Goal: Book appointment/travel/reservation

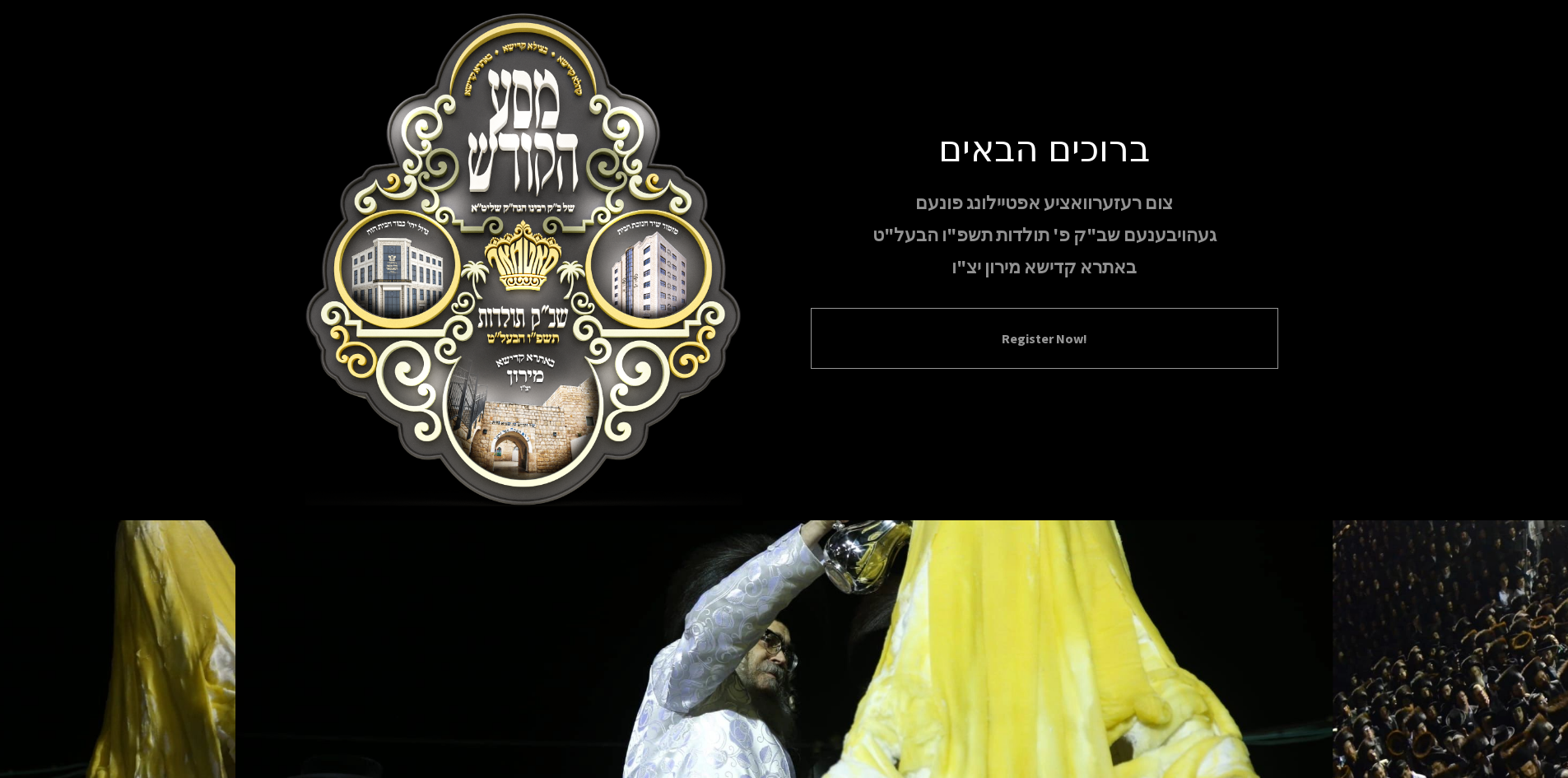
click at [1077, 341] on button "Register Now!" at bounding box center [1044, 339] width 427 height 20
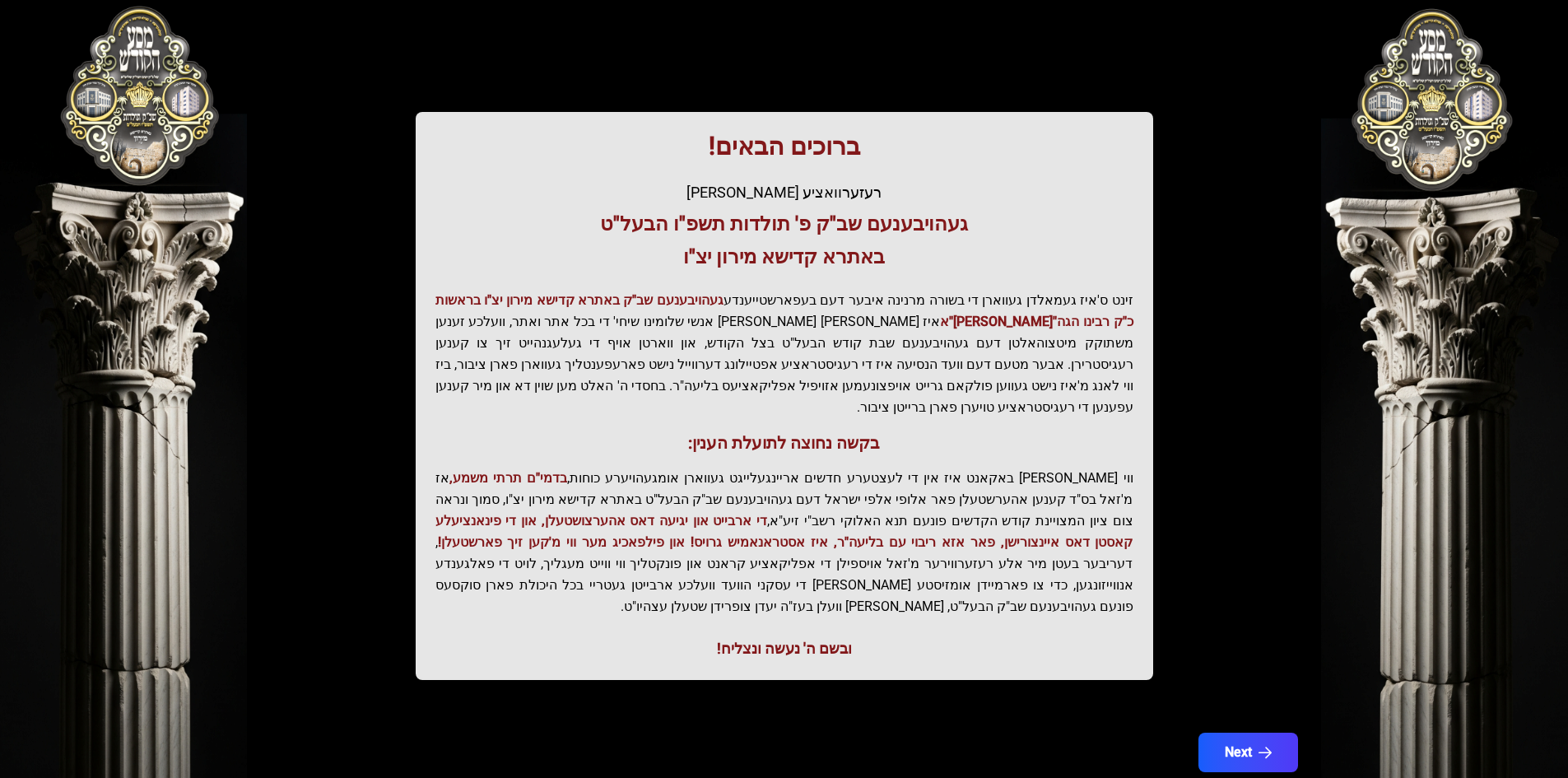
scroll to position [175, 0]
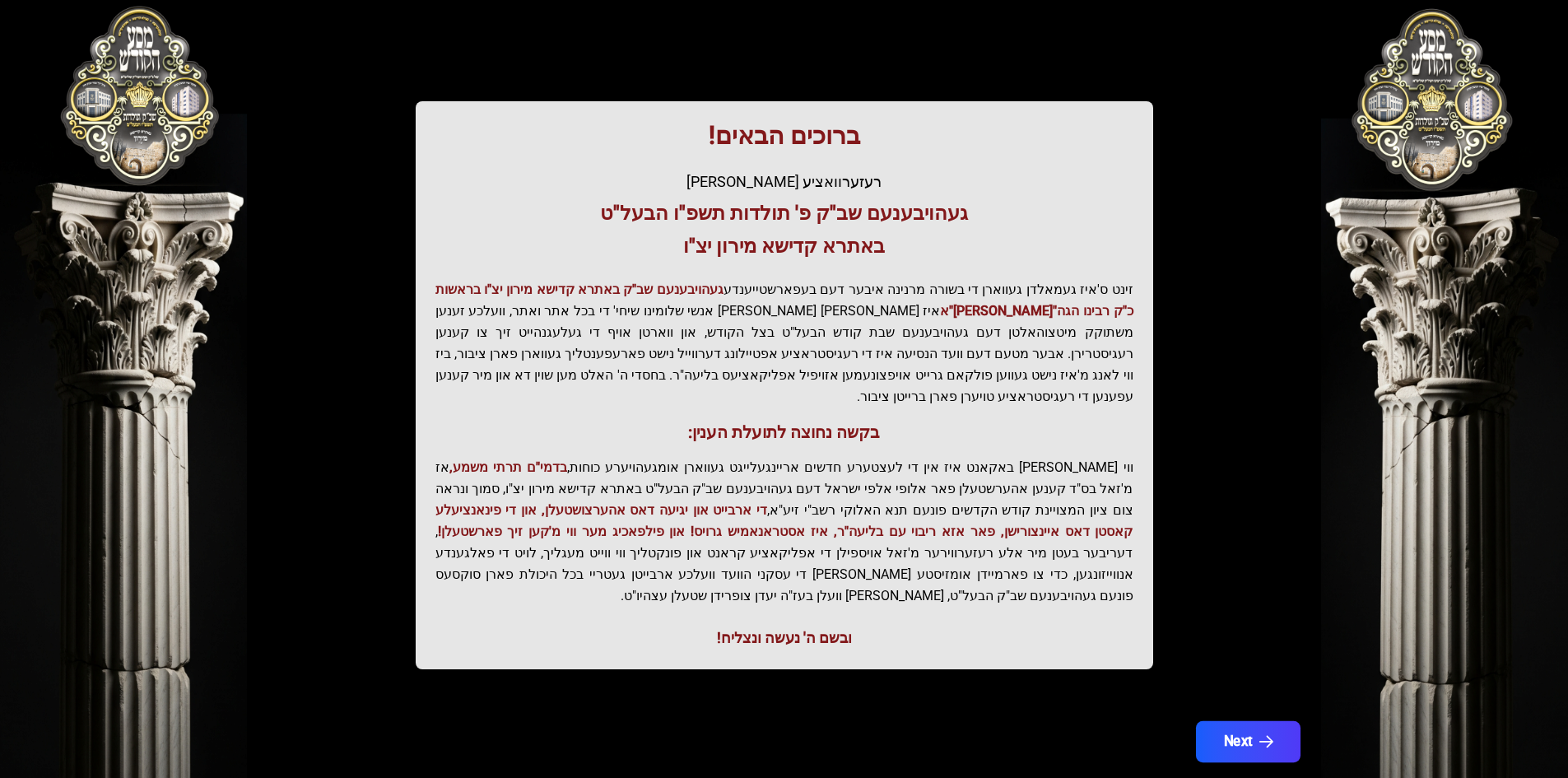
click at [1259, 735] on icon "button" at bounding box center [1265, 742] width 14 height 14
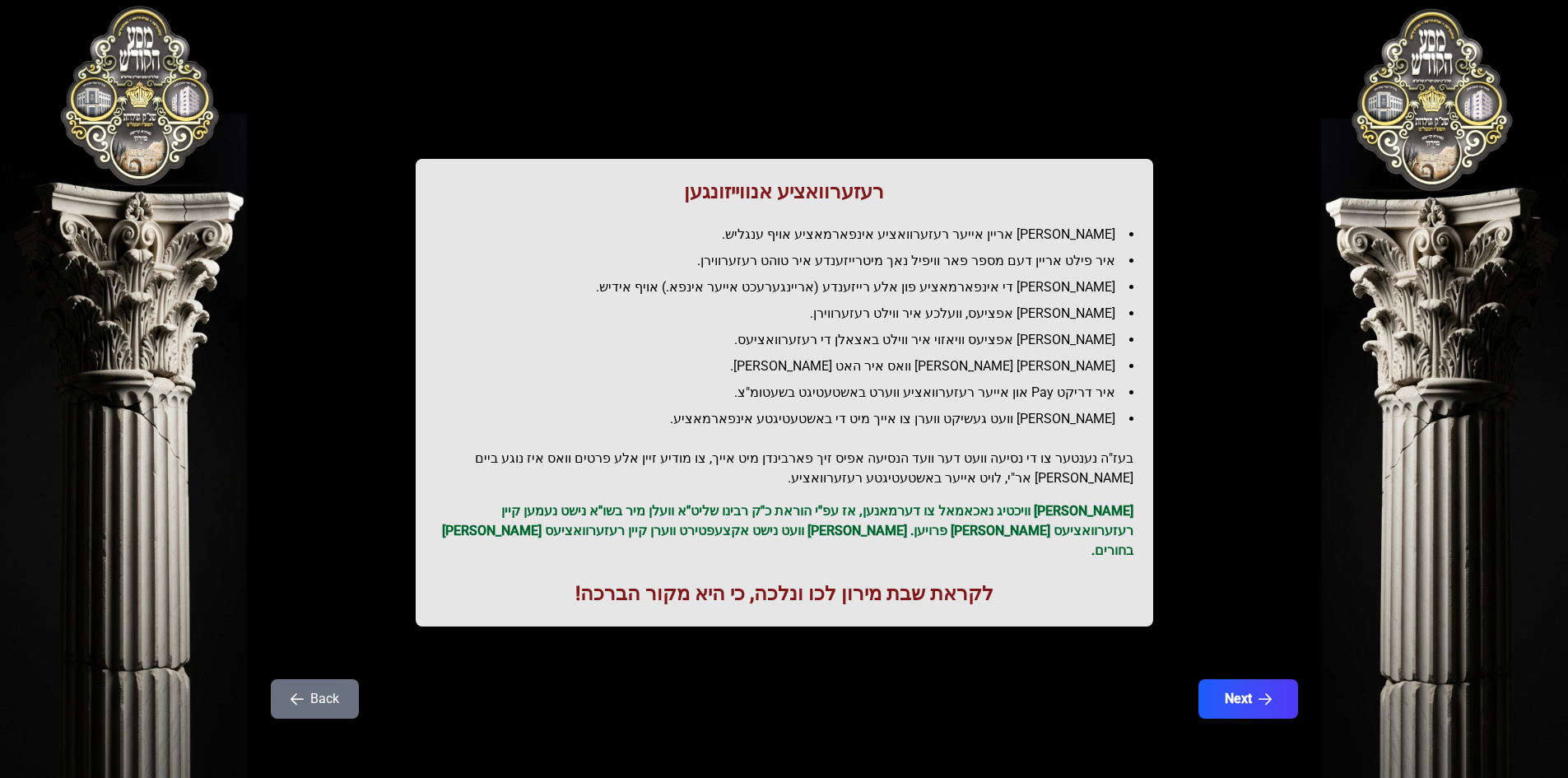
scroll to position [0, 0]
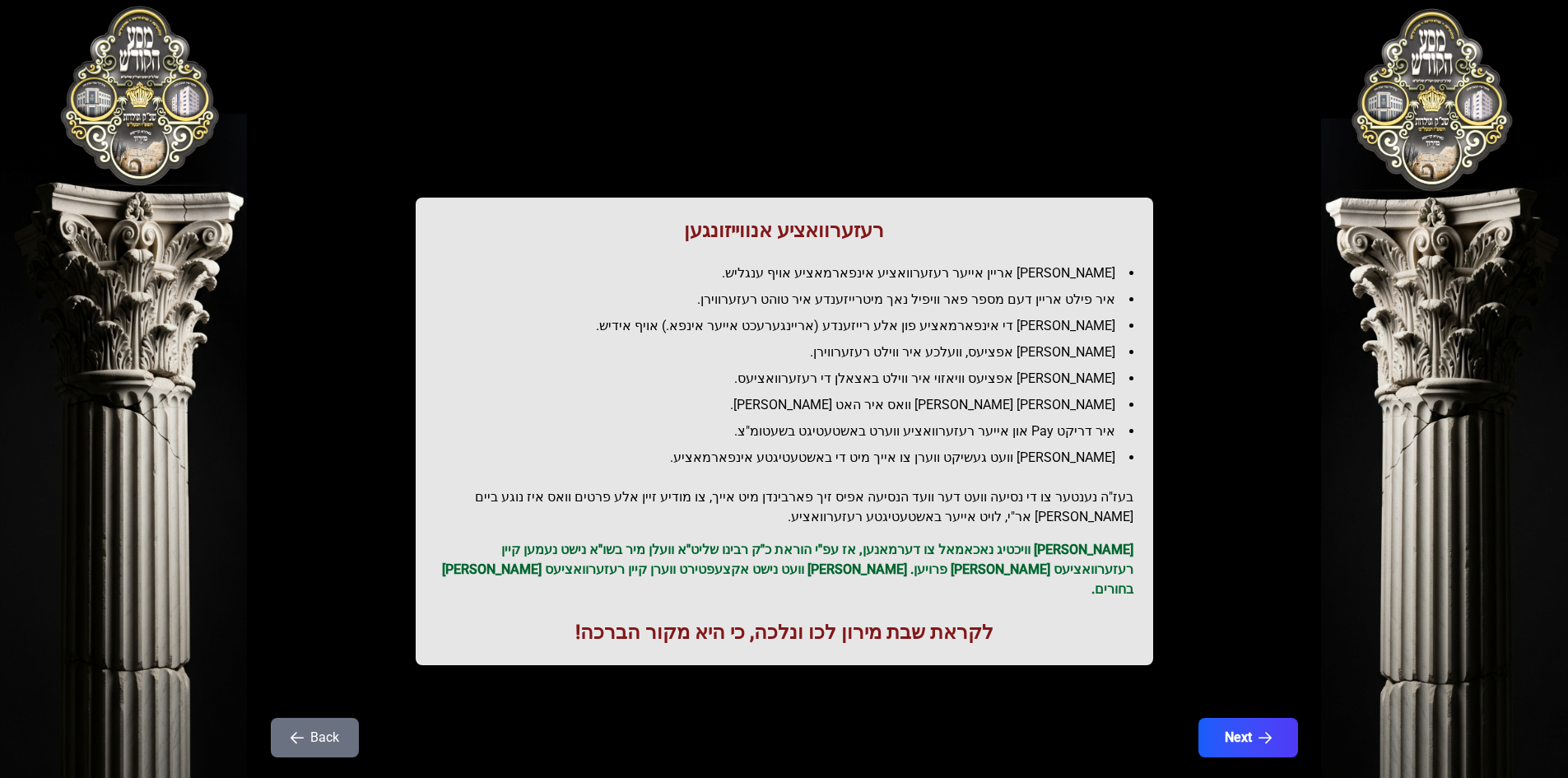
click at [1259, 718] on button "Next" at bounding box center [1247, 738] width 100 height 40
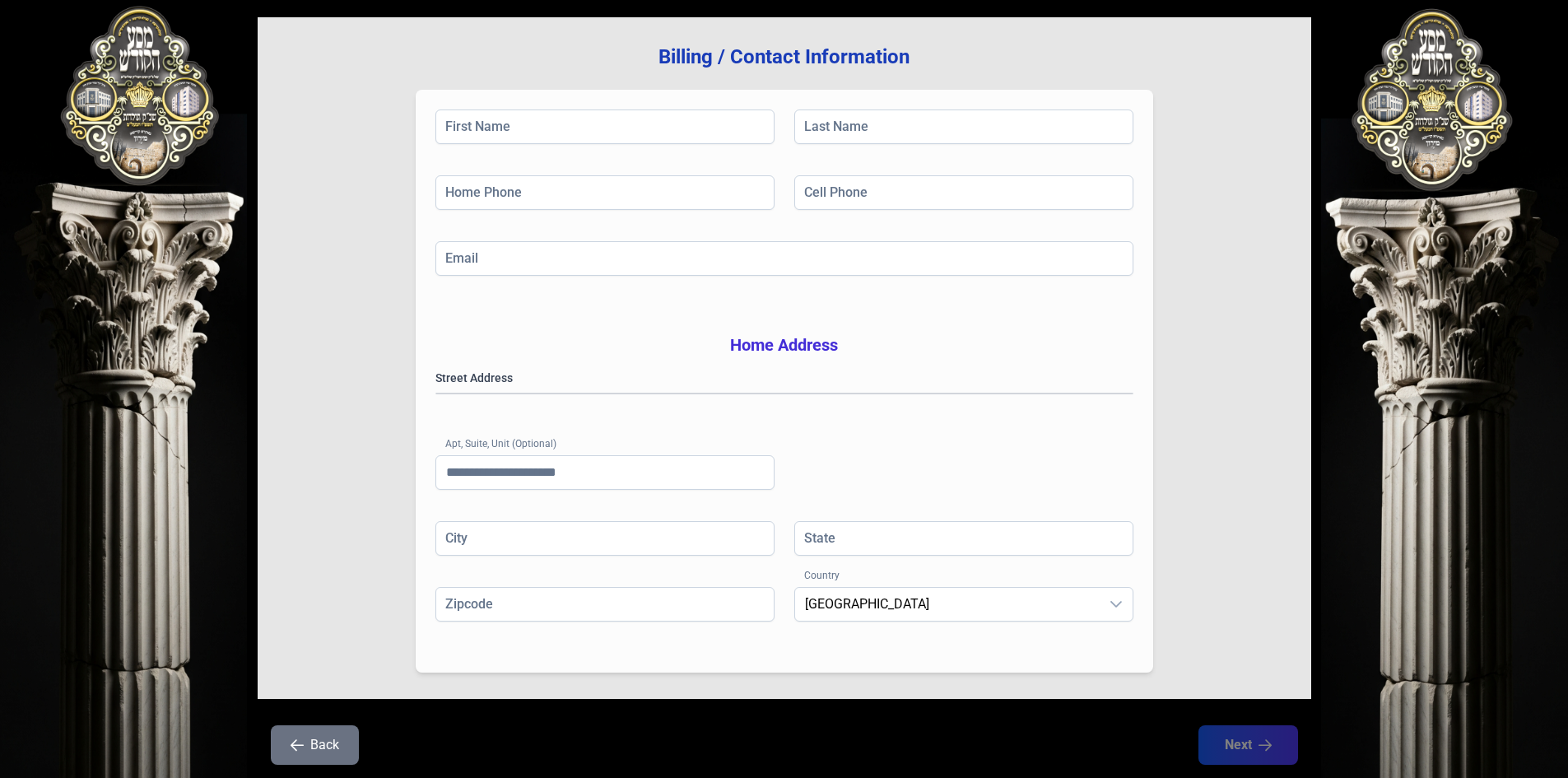
scroll to position [242, 0]
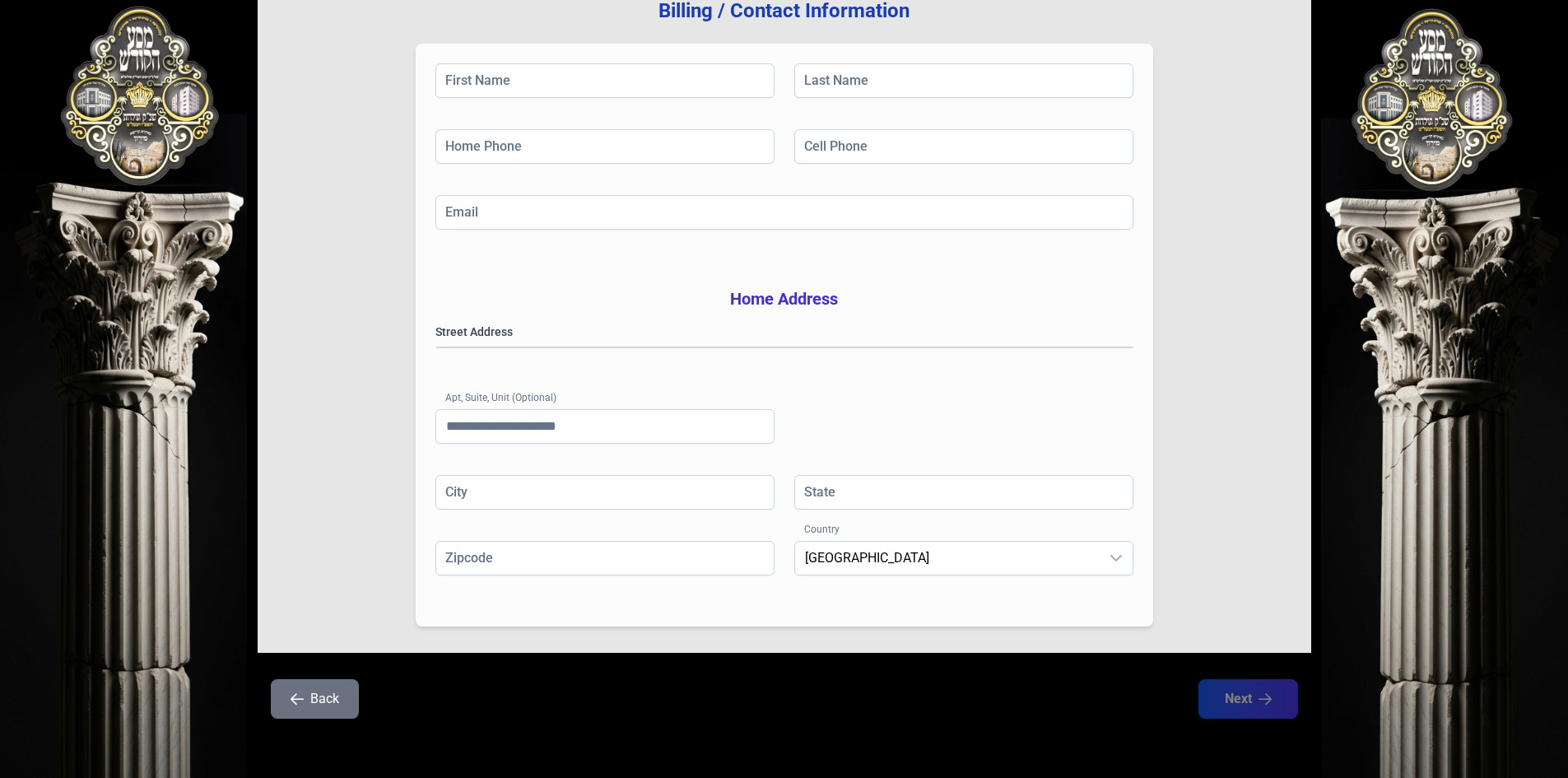
click at [297, 701] on icon "button" at bounding box center [297, 699] width 13 height 13
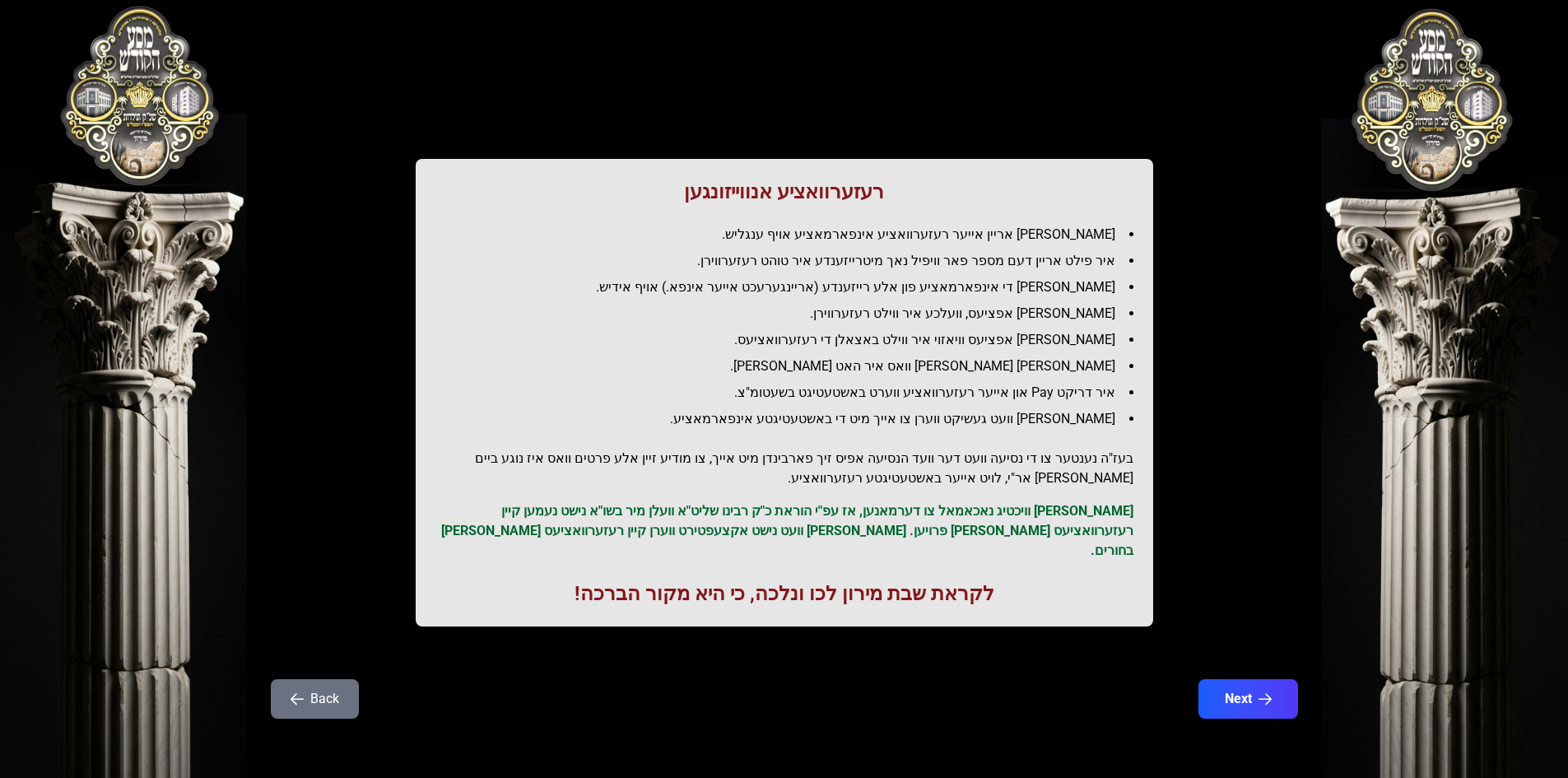
scroll to position [0, 0]
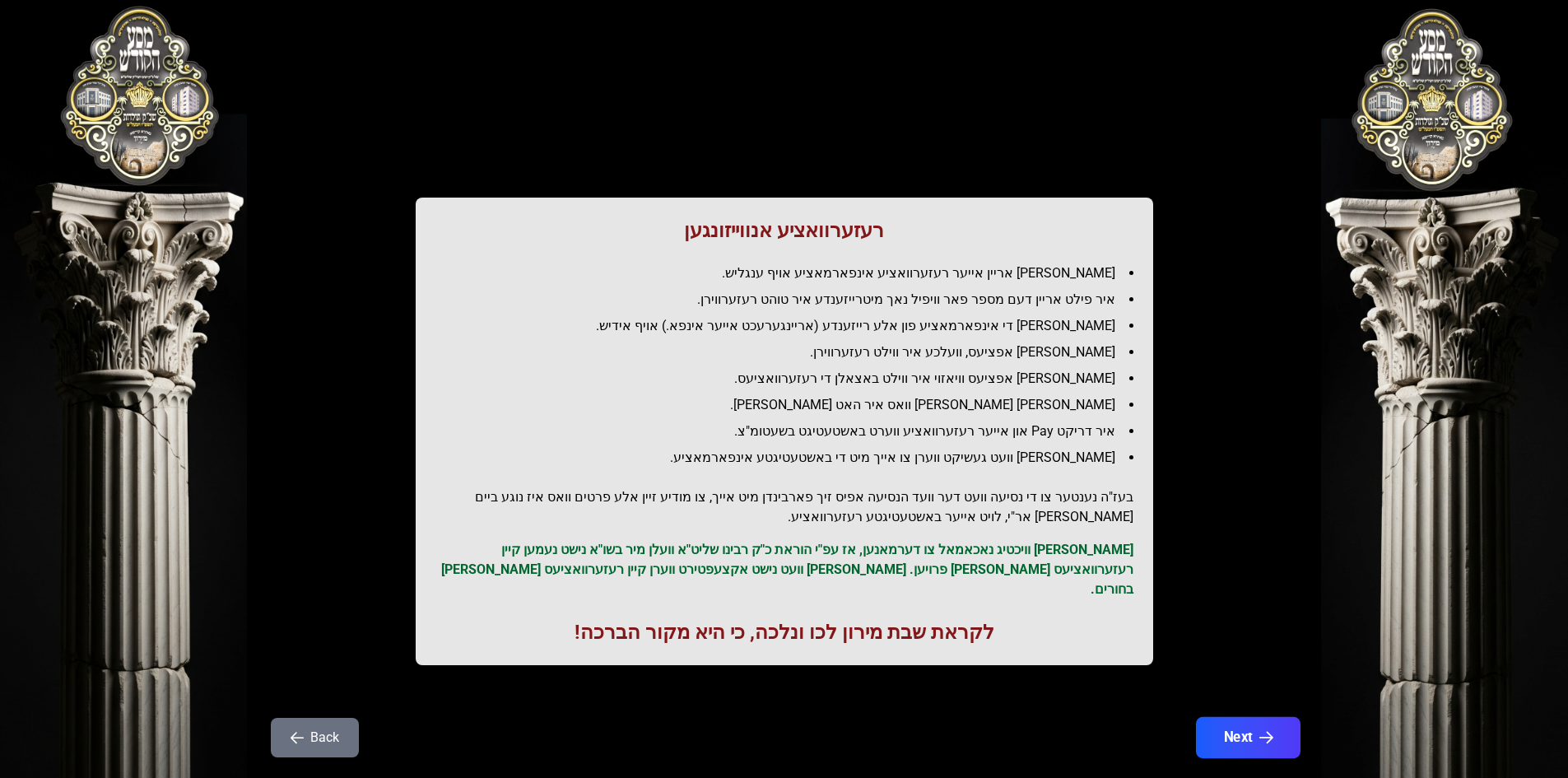
click at [1232, 717] on button "Next" at bounding box center [1247, 738] width 104 height 41
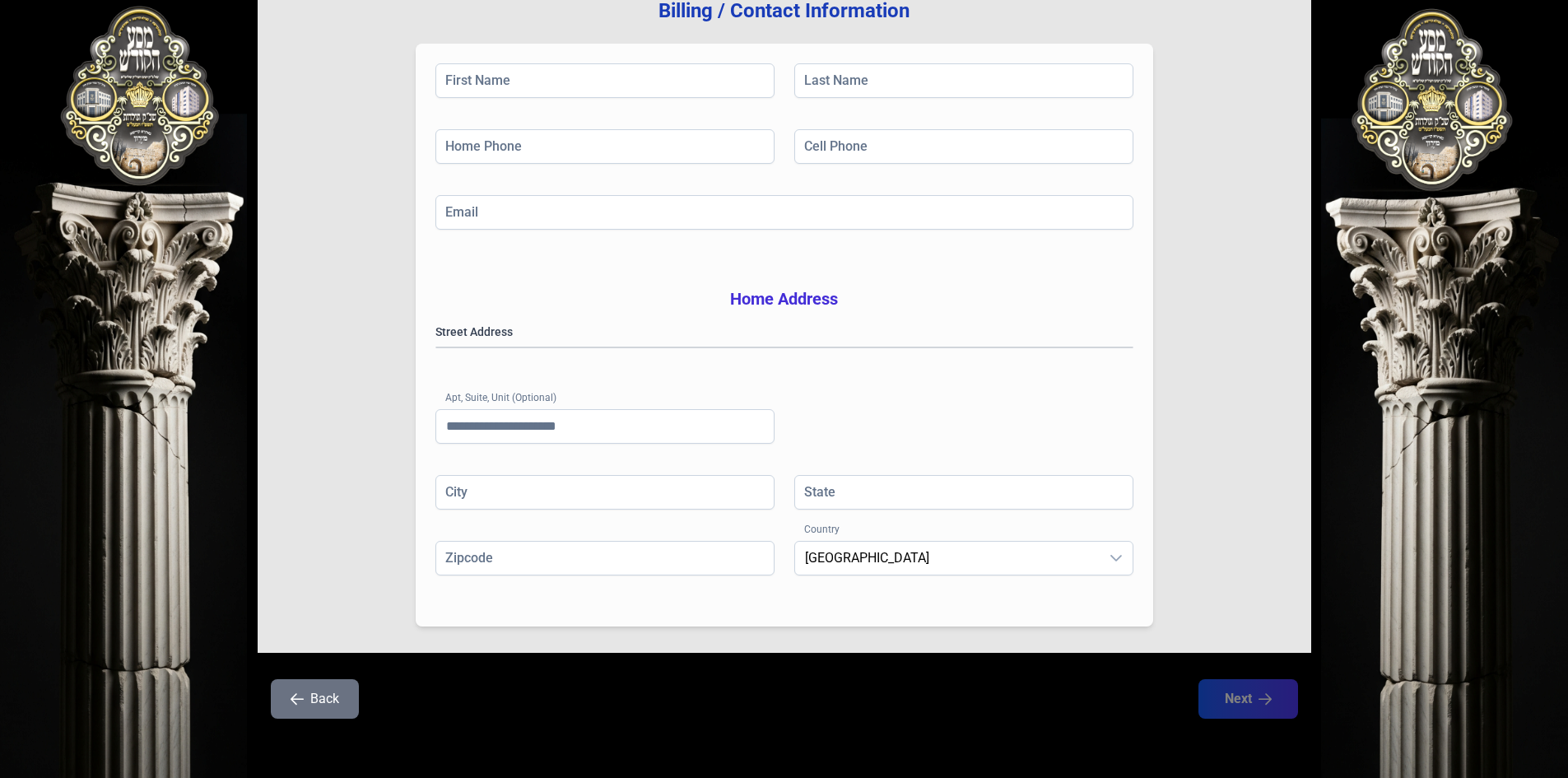
scroll to position [242, 0]
click at [291, 697] on icon "button" at bounding box center [297, 699] width 13 height 13
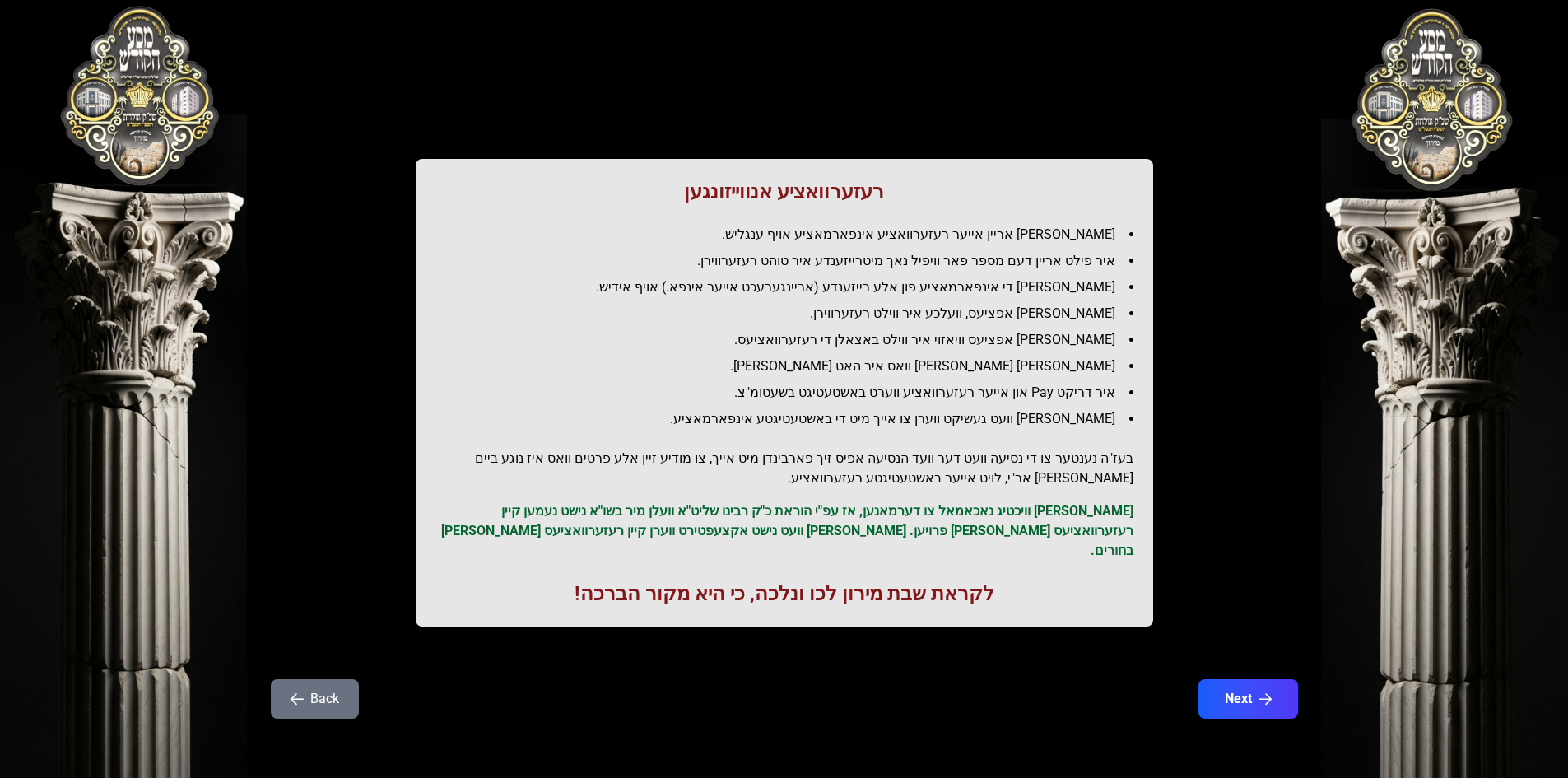
scroll to position [0, 0]
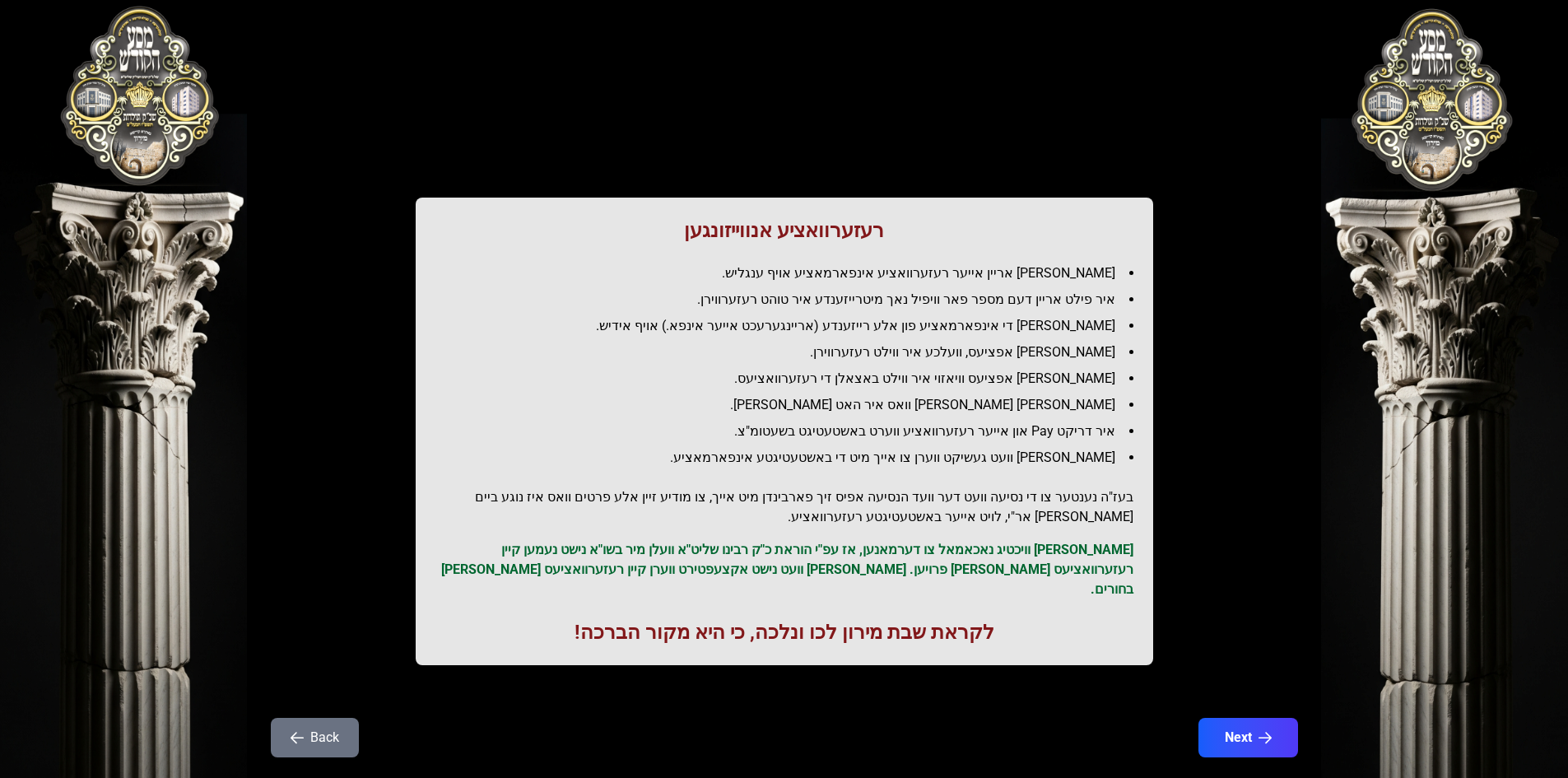
click at [316, 723] on button "Back" at bounding box center [315, 738] width 88 height 40
